Goal: Check status: Check status

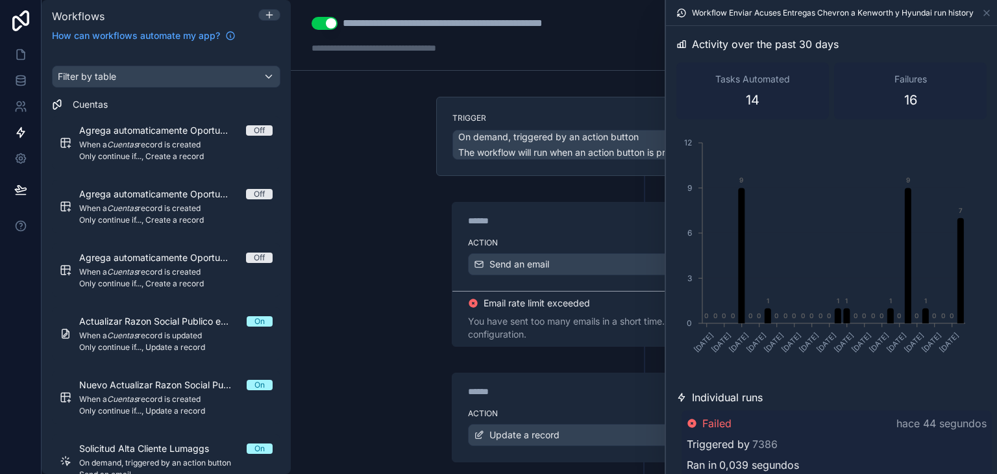
scroll to position [293, 0]
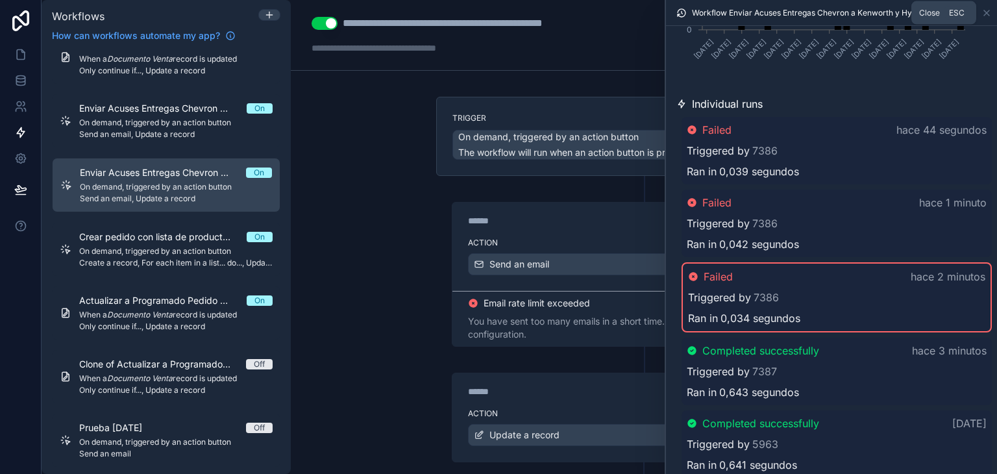
click at [986, 11] on icon at bounding box center [986, 13] width 10 height 10
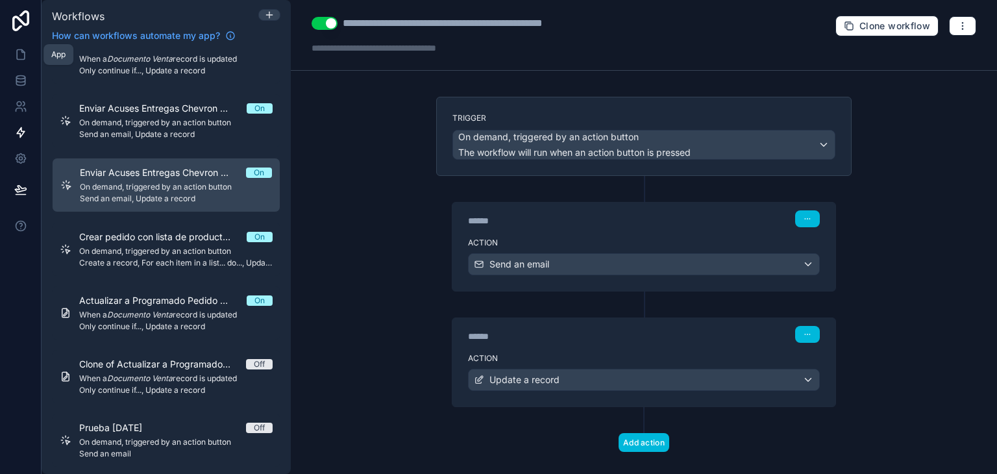
click at [21, 51] on icon at bounding box center [22, 51] width 3 height 3
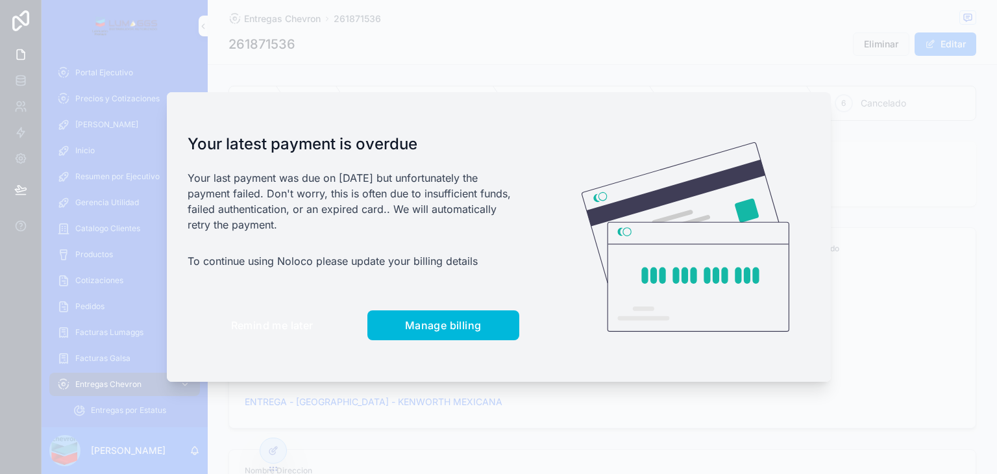
click at [238, 322] on span "Remind me later" at bounding box center [272, 325] width 82 height 13
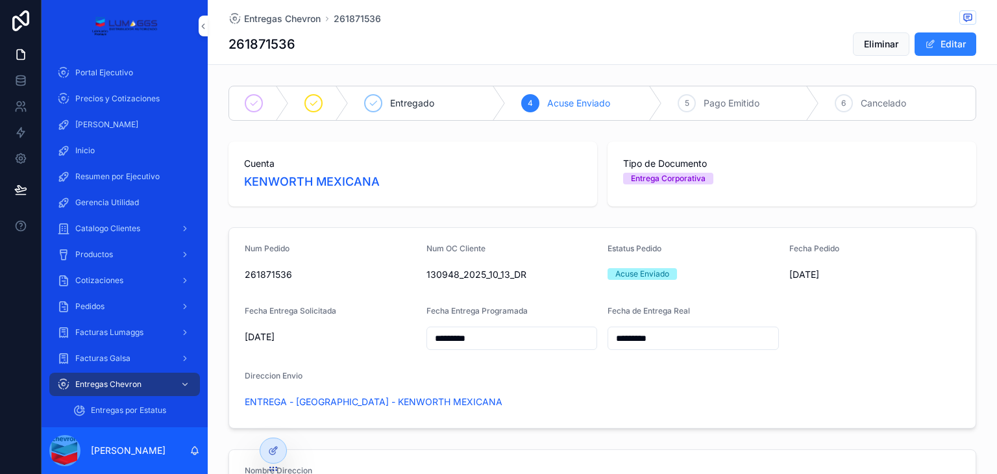
click at [130, 103] on span "Precios y Cotizaciones" at bounding box center [117, 98] width 84 height 10
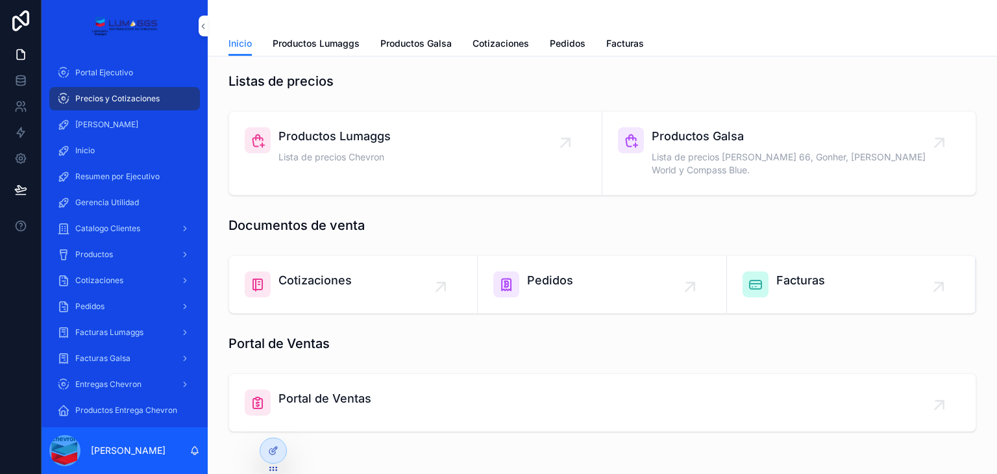
click at [352, 278] on div "Cotizaciones" at bounding box center [353, 284] width 217 height 26
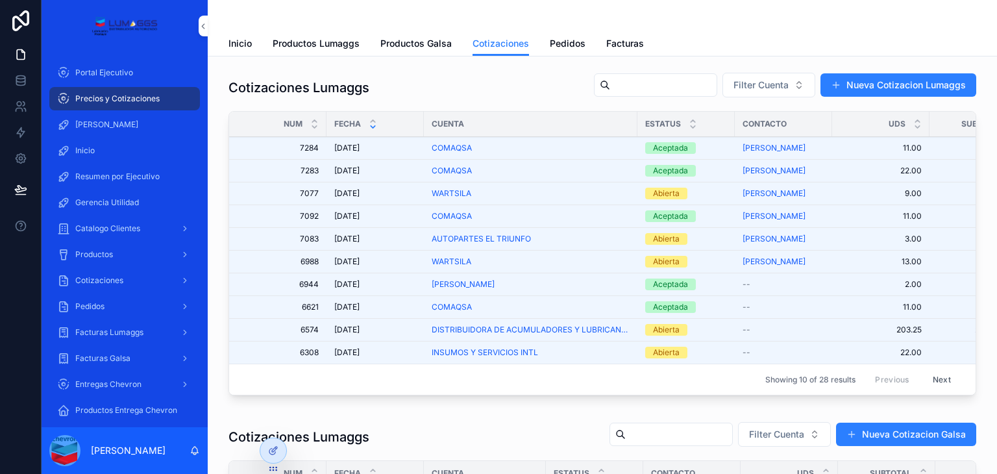
click at [476, 148] on div "COMAQSA" at bounding box center [531, 148] width 198 height 10
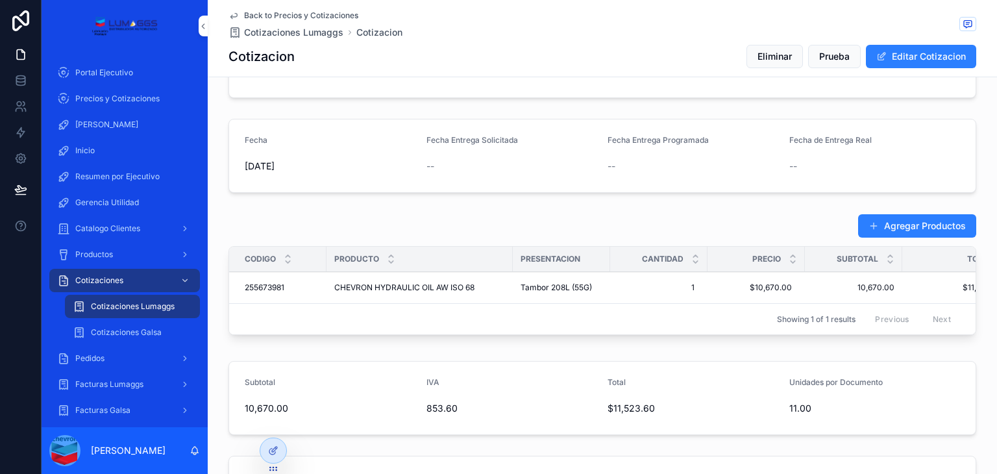
scroll to position [319, 0]
click at [314, 14] on span "Back to Precios y Cotizaciones" at bounding box center [301, 15] width 114 height 10
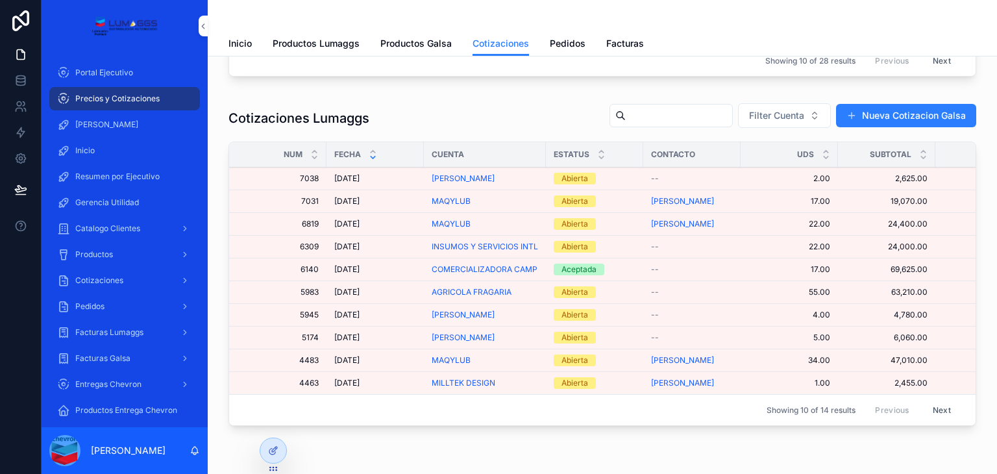
click at [317, 45] on span "Productos Lumaggs" at bounding box center [316, 43] width 87 height 13
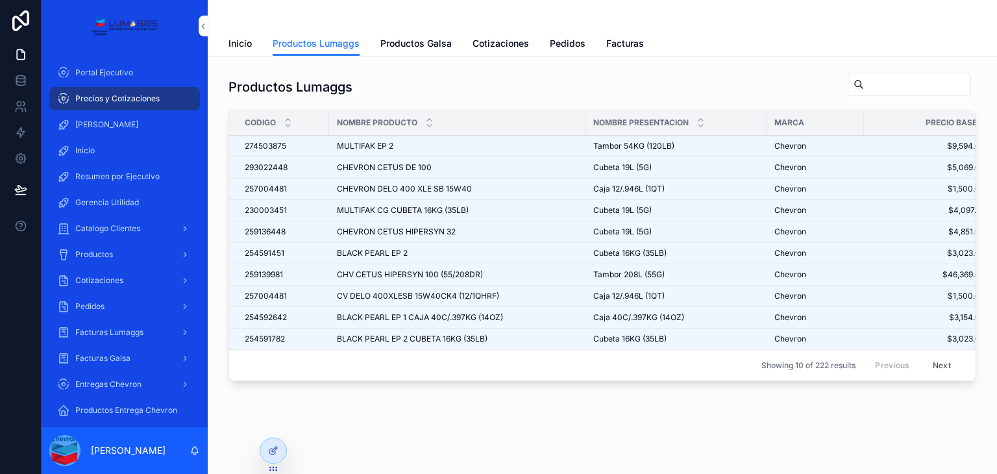
click at [864, 81] on input "scrollable content" at bounding box center [917, 84] width 106 height 18
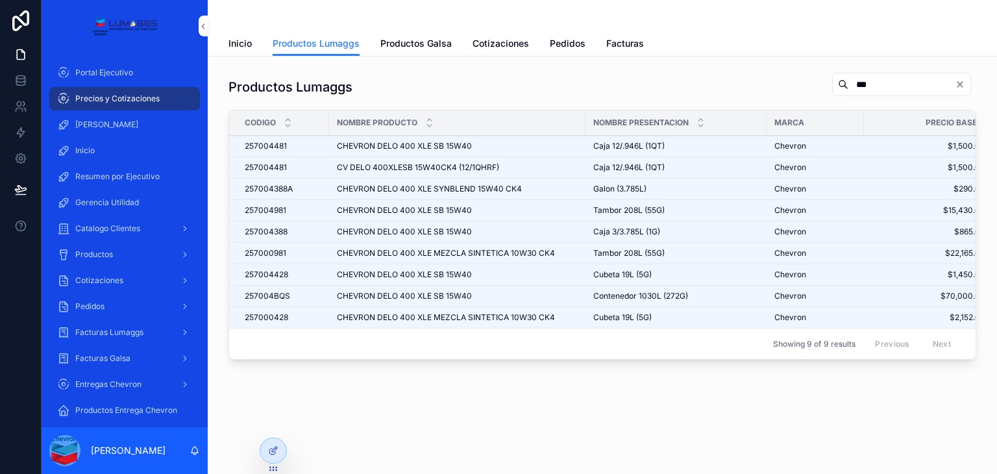
type input "***"
click at [836, 276] on div "Chevron" at bounding box center [815, 274] width 82 height 10
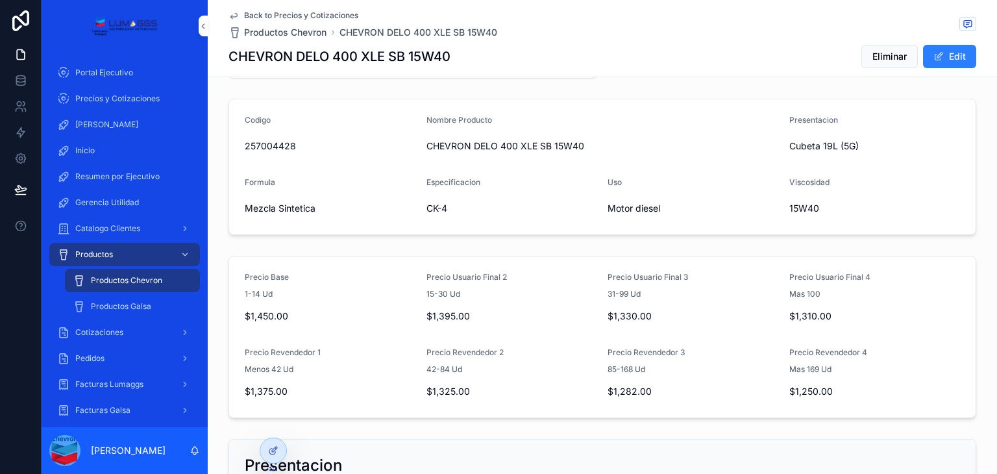
scroll to position [91, 0]
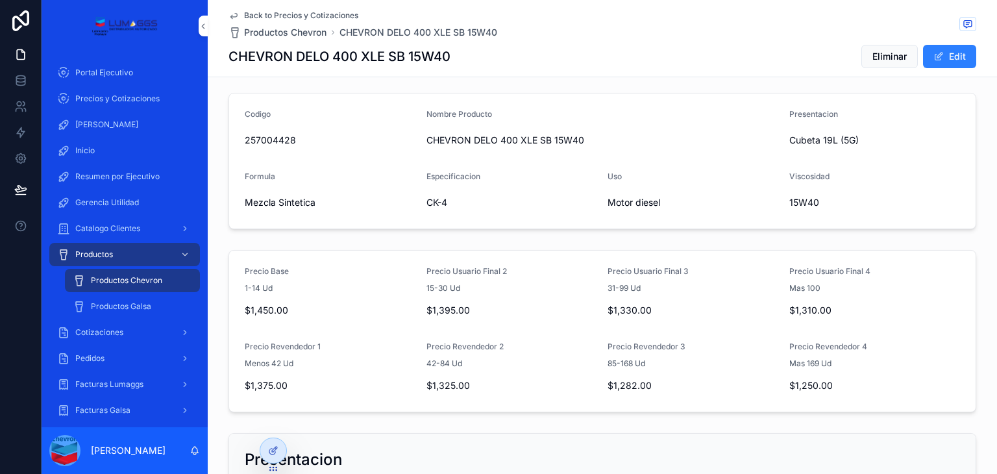
click at [147, 73] on div "Portal Ejecutivo" at bounding box center [124, 72] width 135 height 21
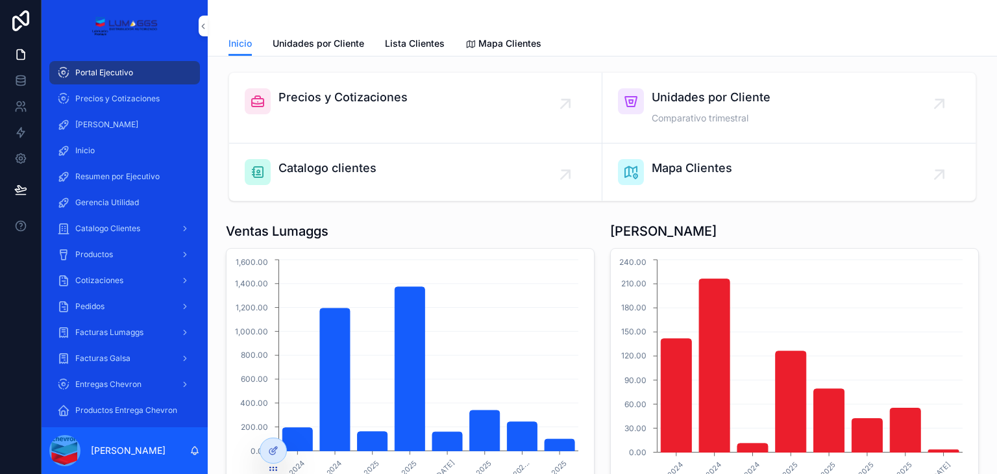
click at [716, 104] on span "Unidades por Cliente" at bounding box center [710, 97] width 119 height 18
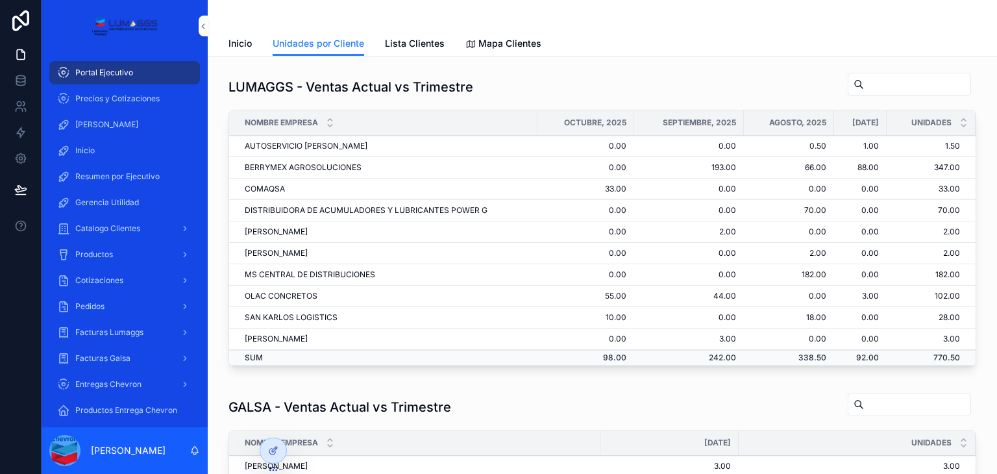
scroll to position [1, 0]
click at [690, 208] on td "0.00" at bounding box center [689, 209] width 110 height 21
click at [138, 332] on span "Facturas Lumaggs" at bounding box center [109, 332] width 68 height 10
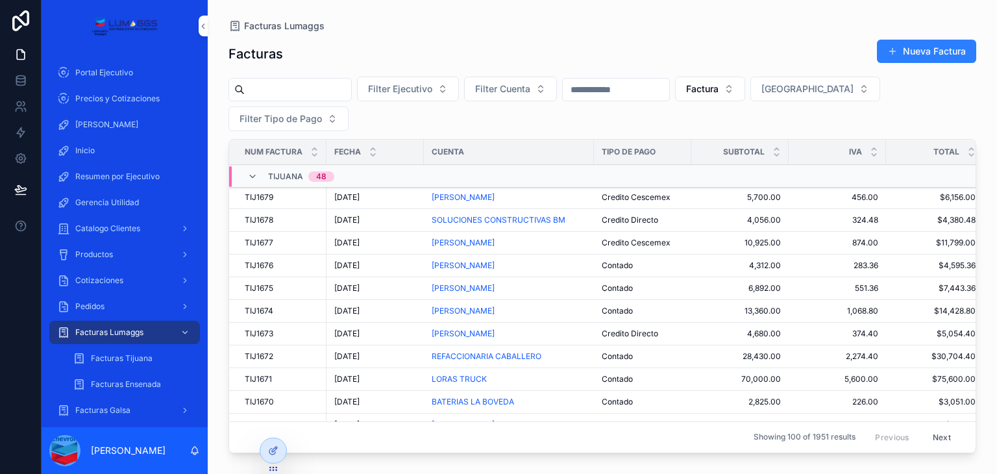
click at [109, 75] on span "Portal Ejecutivo" at bounding box center [104, 72] width 58 height 10
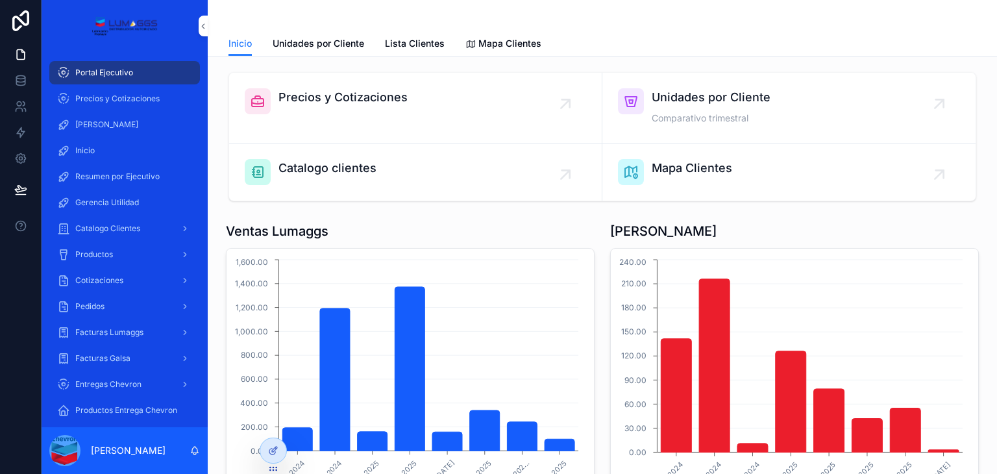
click at [353, 112] on div "Precios y Cotizaciones" at bounding box center [342, 101] width 129 height 26
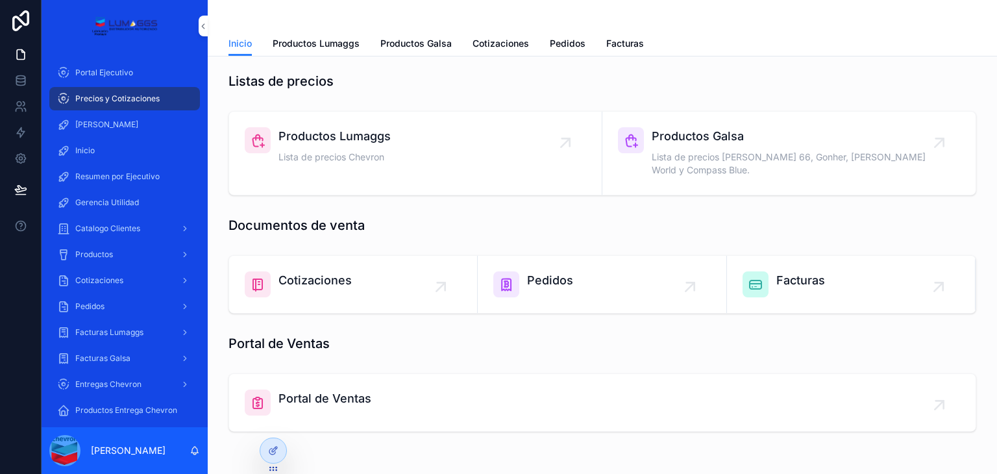
click at [506, 45] on span "Cotizaciones" at bounding box center [500, 43] width 56 height 13
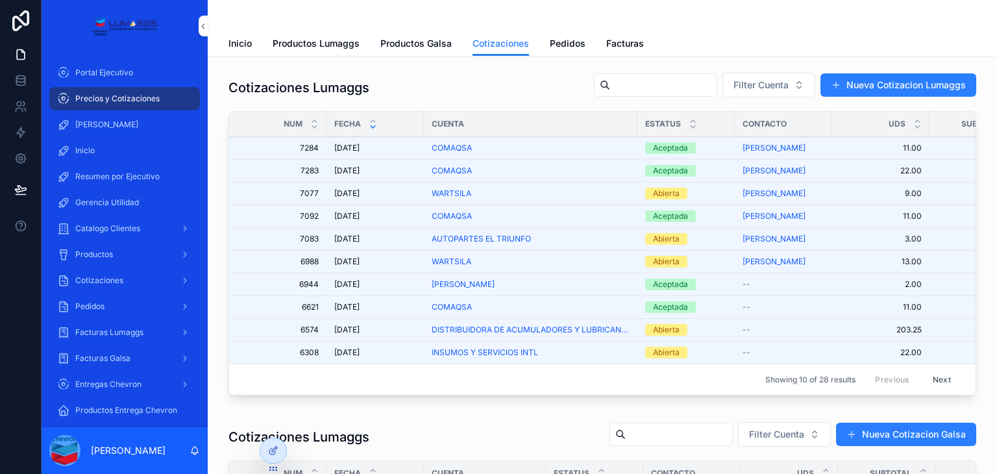
click at [554, 43] on span "Pedidos" at bounding box center [568, 43] width 36 height 13
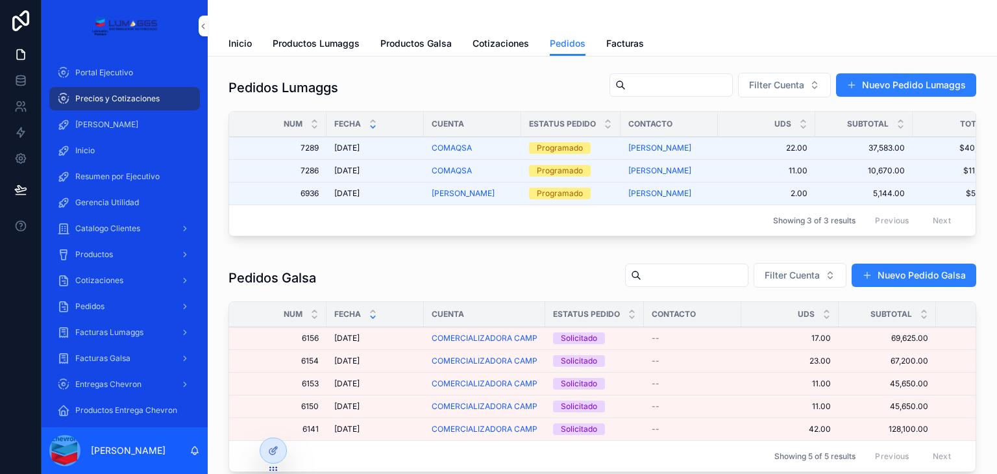
scroll to position [1, 0]
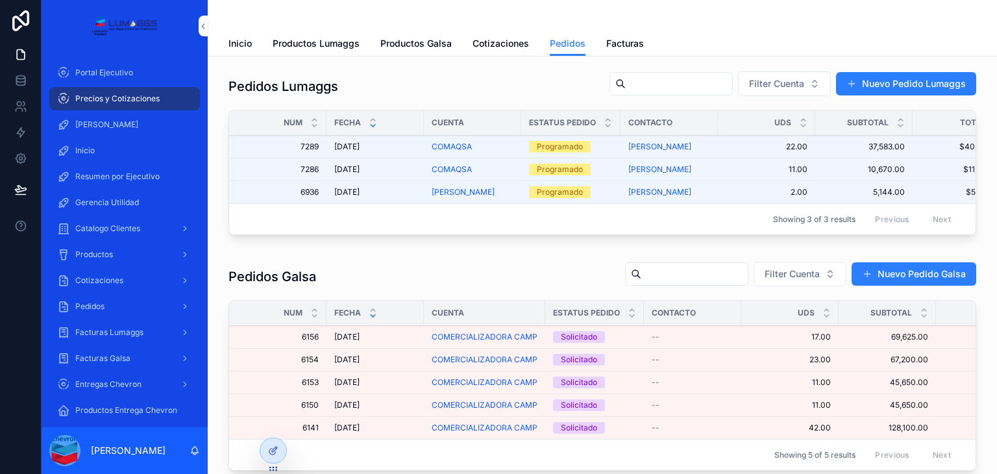
click at [670, 144] on div "[PERSON_NAME]" at bounding box center [669, 146] width 82 height 10
